Goal: Entertainment & Leisure: Consume media (video, audio)

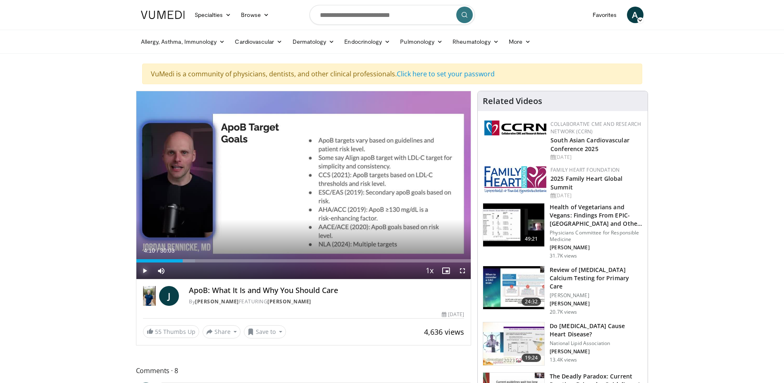
click at [147, 268] on span "Video Player" at bounding box center [144, 271] width 17 height 17
click at [145, 273] on span "Video Player" at bounding box center [144, 271] width 17 height 17
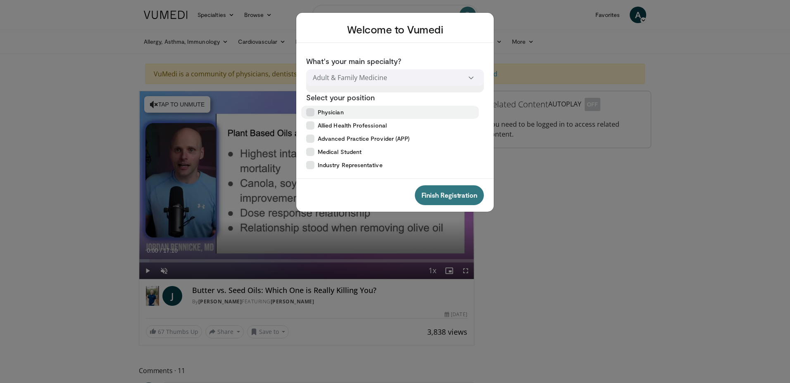
click at [316, 113] on label "Physician" at bounding box center [390, 112] width 178 height 13
click at [443, 193] on button "Finish Registration" at bounding box center [449, 195] width 69 height 20
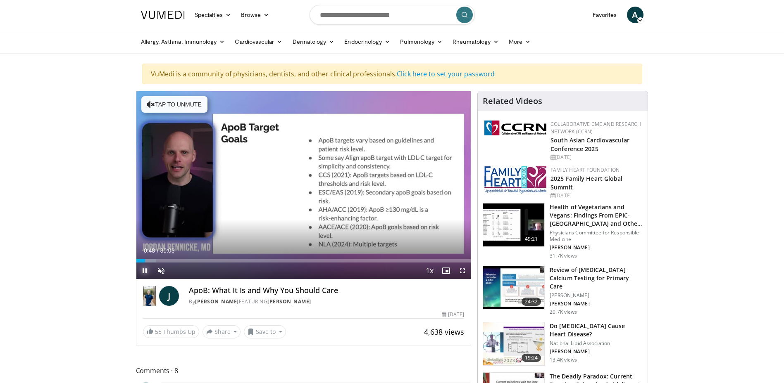
click at [143, 273] on span "Video Player" at bounding box center [144, 271] width 17 height 17
